Goal: Task Accomplishment & Management: Manage account settings

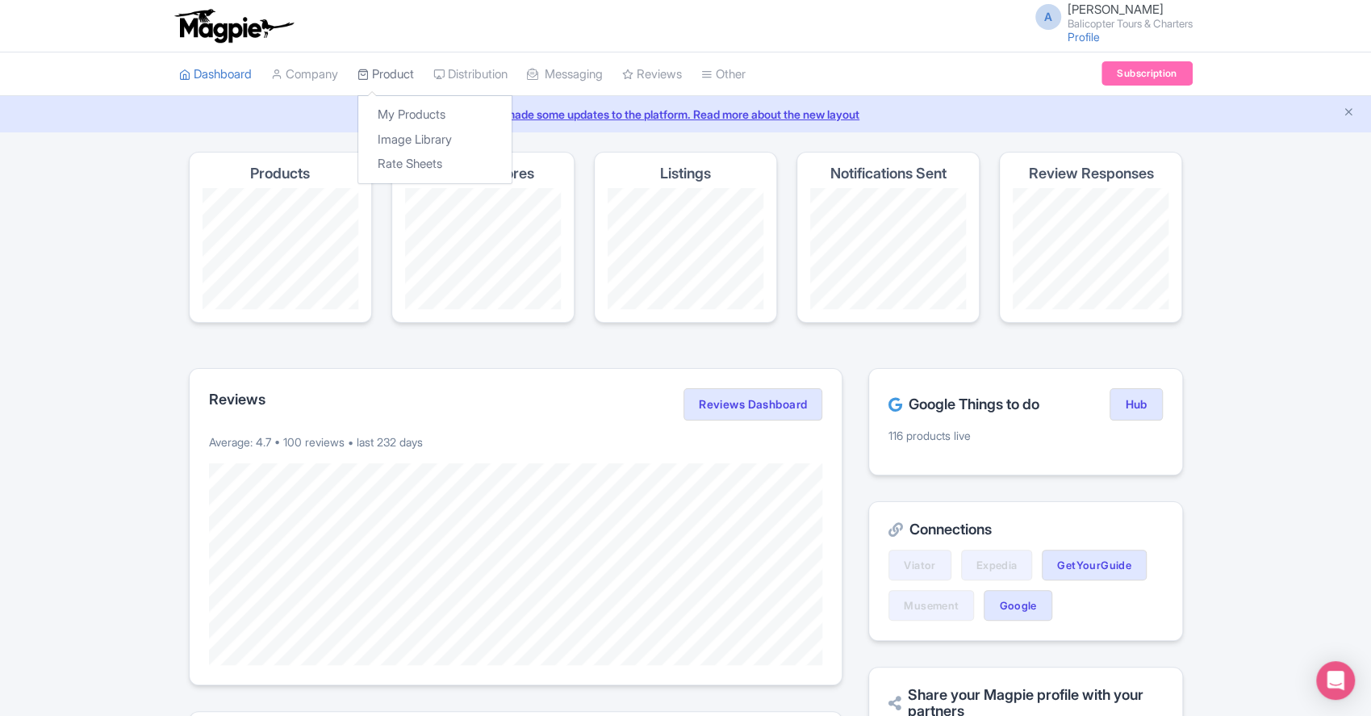
click at [387, 74] on link "Product" at bounding box center [386, 74] width 57 height 44
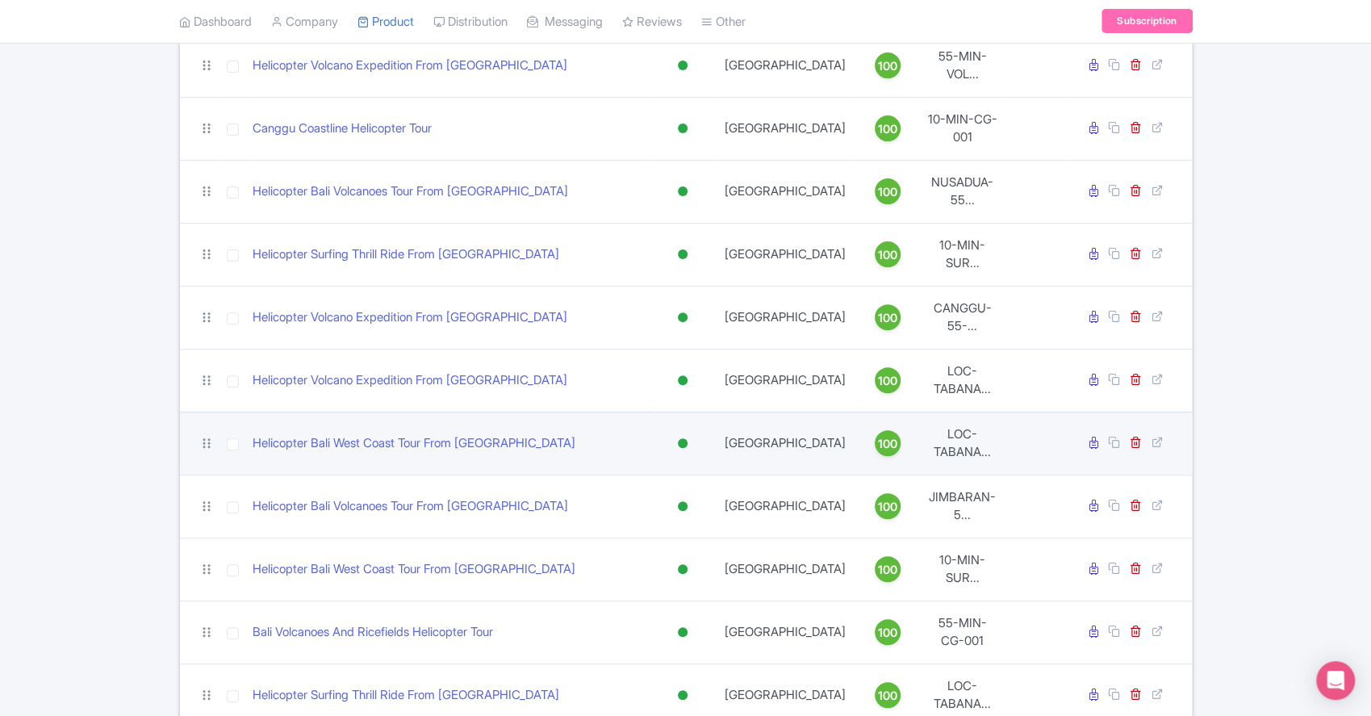
scroll to position [215, 0]
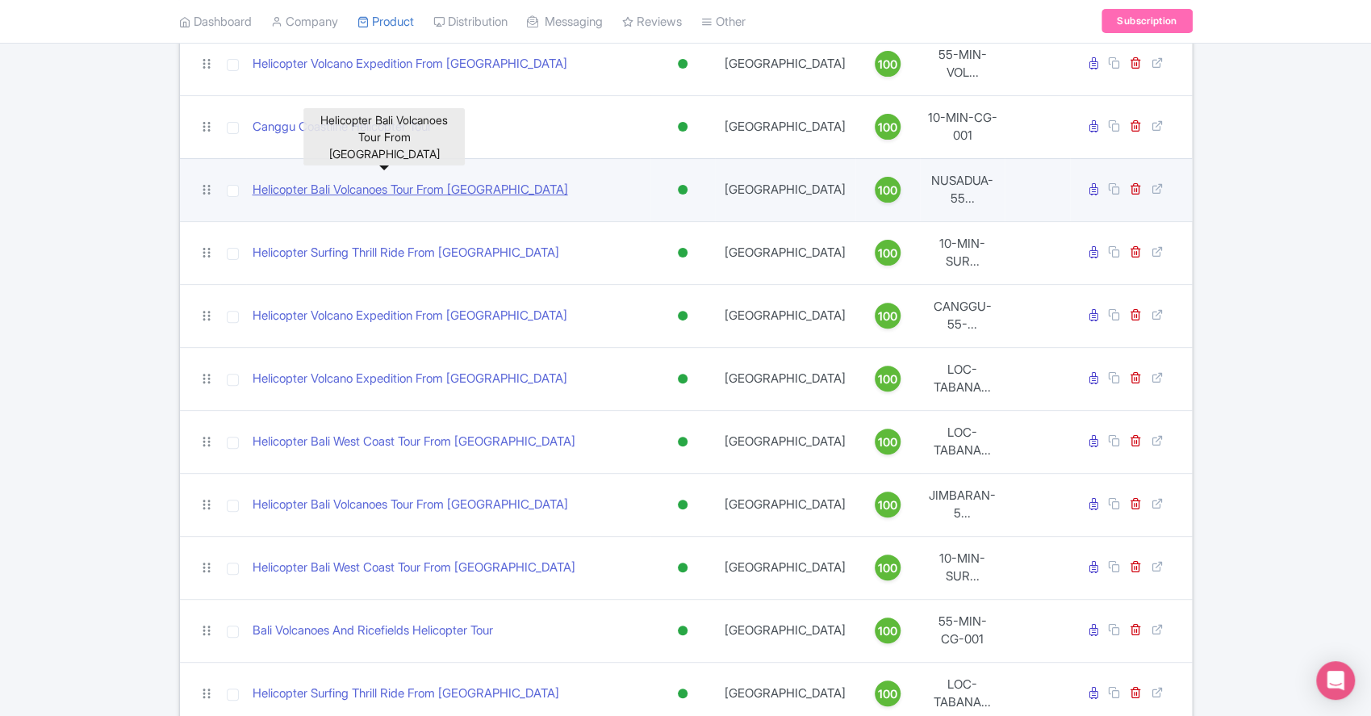
click at [409, 181] on link "Helicopter Bali Volcanoes Tour From [GEOGRAPHIC_DATA]" at bounding box center [411, 190] width 316 height 19
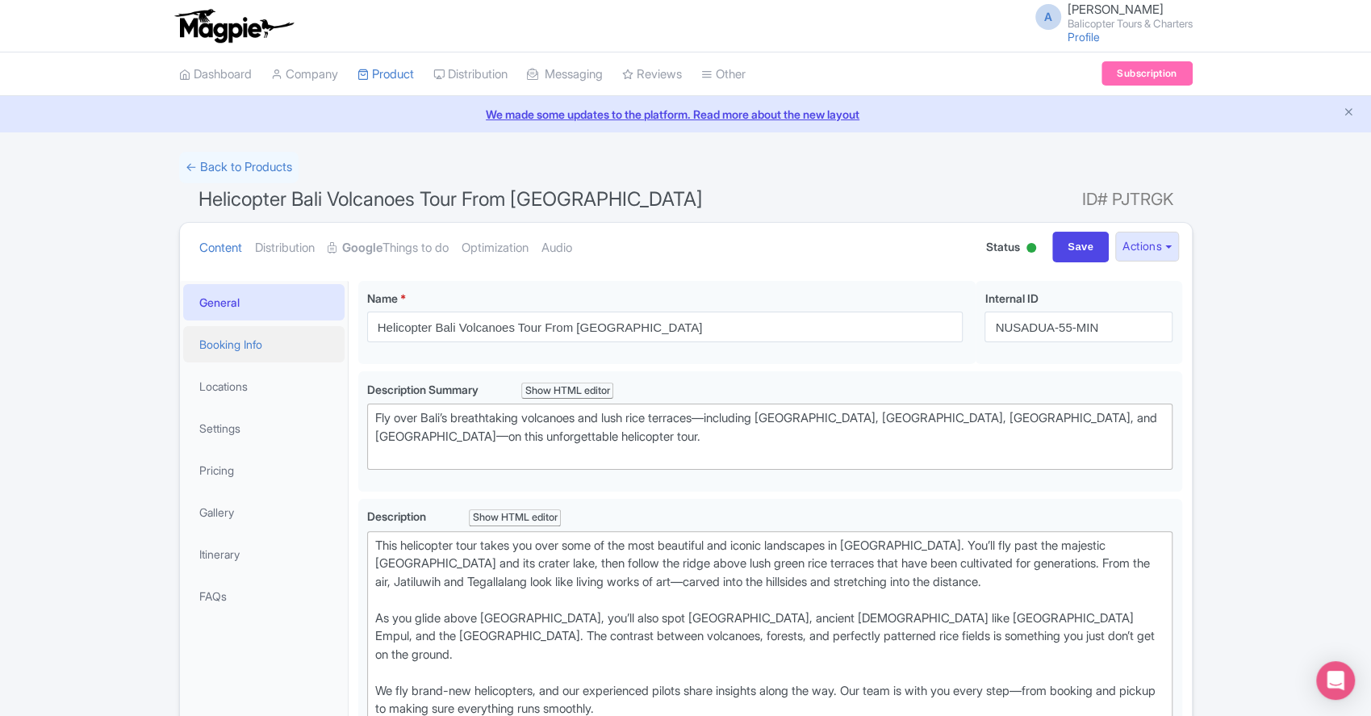
click at [247, 345] on link "Booking Info" at bounding box center [263, 344] width 161 height 36
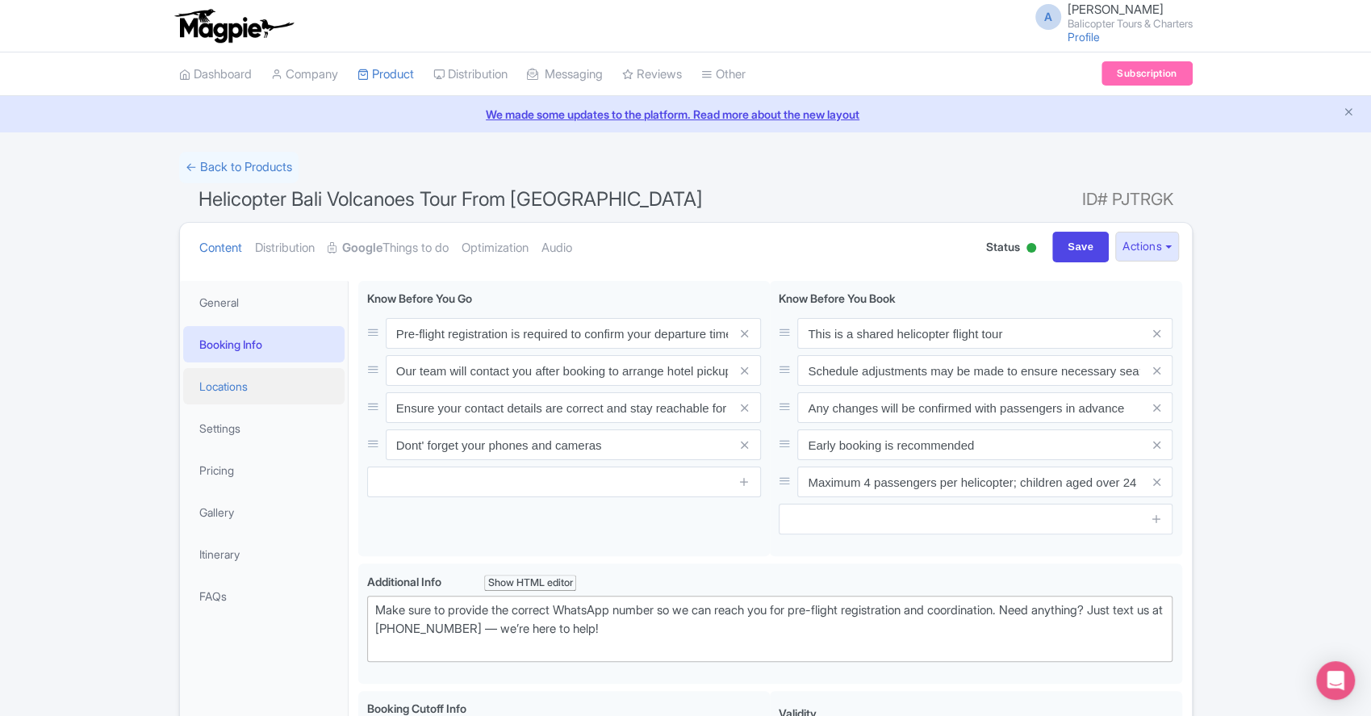
click at [220, 391] on link "Locations" at bounding box center [263, 386] width 161 height 36
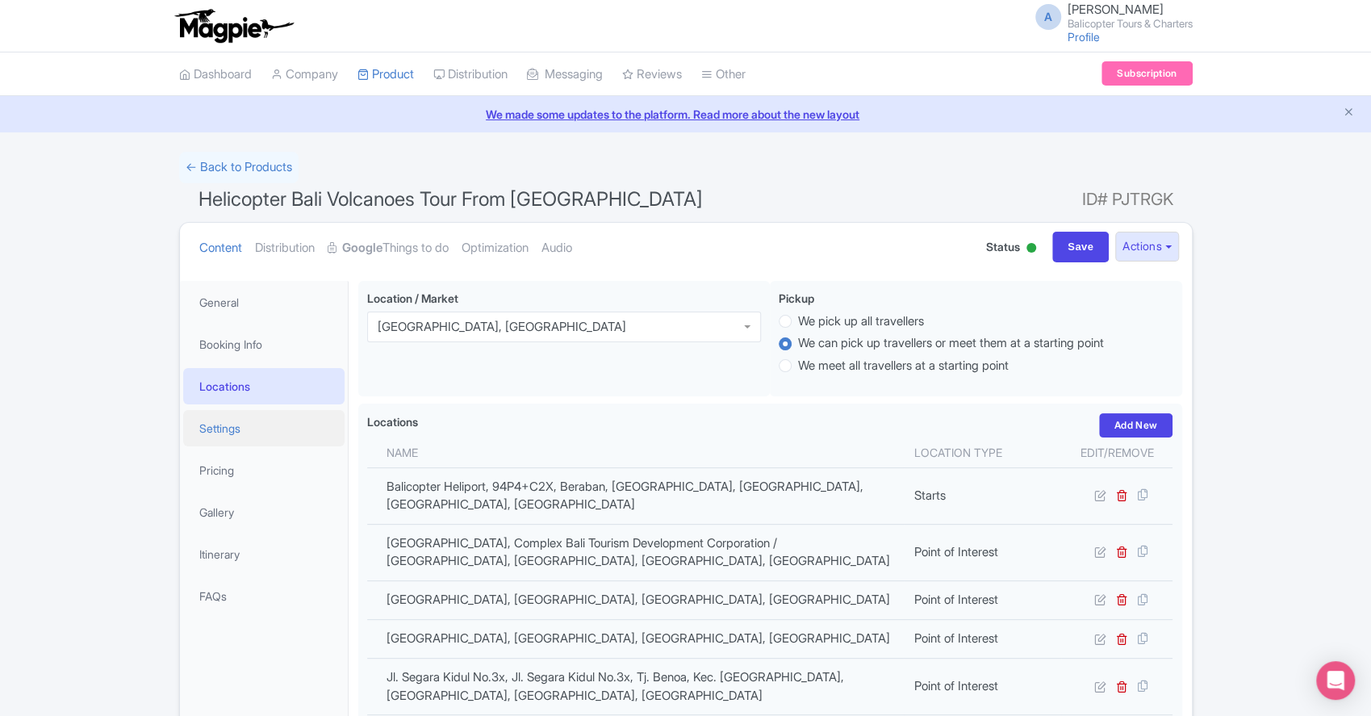
click at [211, 437] on link "Settings" at bounding box center [263, 428] width 161 height 36
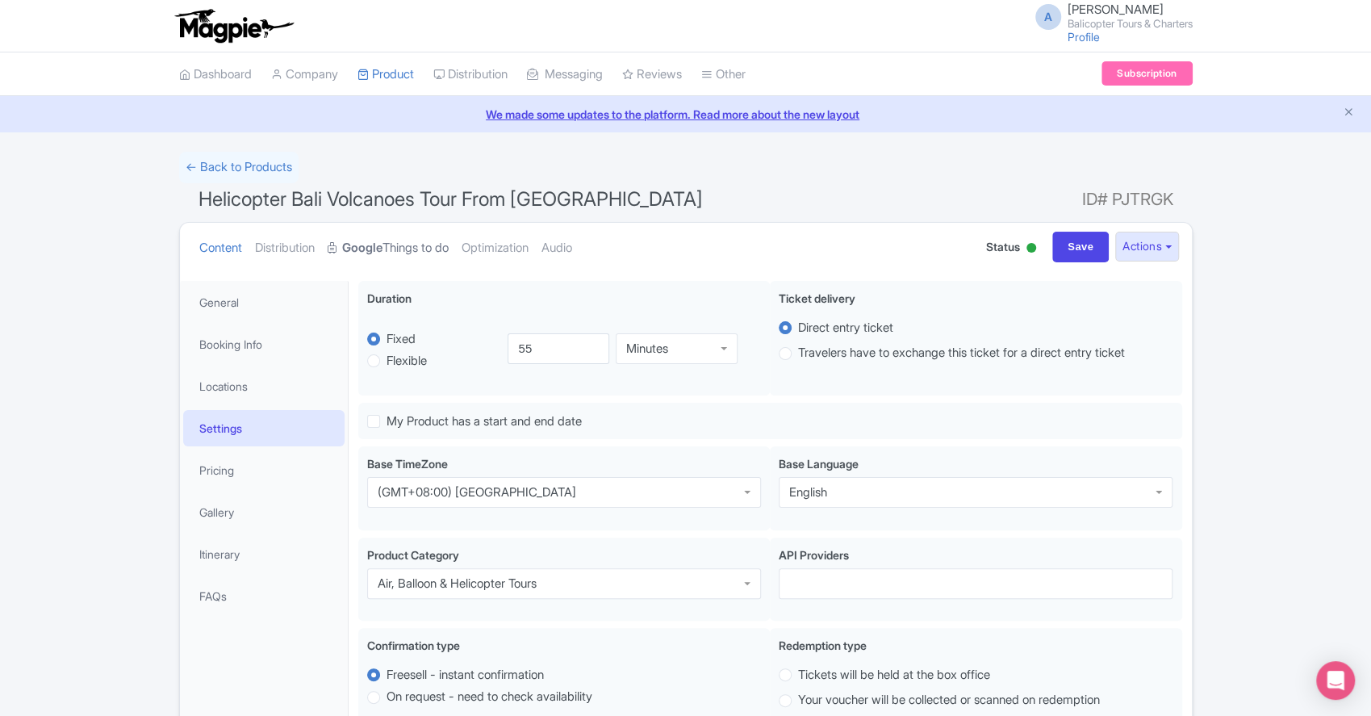
click at [422, 245] on link "Google Things to do" at bounding box center [388, 248] width 121 height 51
